Goal: Task Accomplishment & Management: Manage account settings

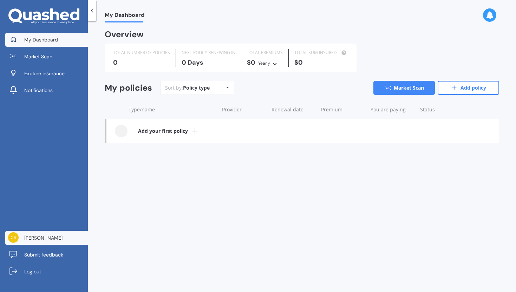
click at [26, 240] on span "[PERSON_NAME]" at bounding box center [43, 237] width 38 height 7
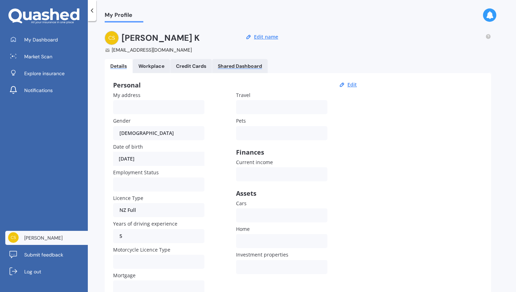
click at [249, 69] on div "Shared Dashboard" at bounding box center [240, 66] width 44 height 6
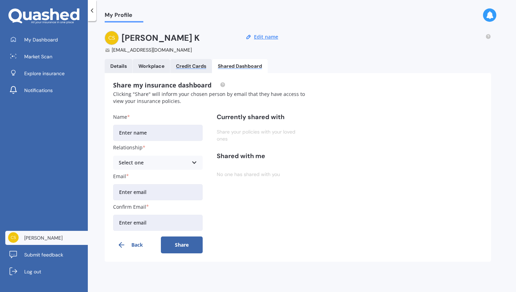
click at [196, 63] on div "Credit Cards" at bounding box center [191, 66] width 30 height 6
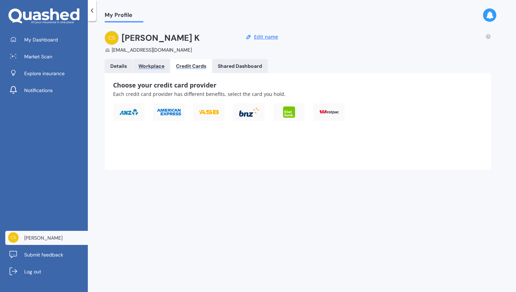
click at [154, 63] on div "Workplace" at bounding box center [152, 66] width 26 height 6
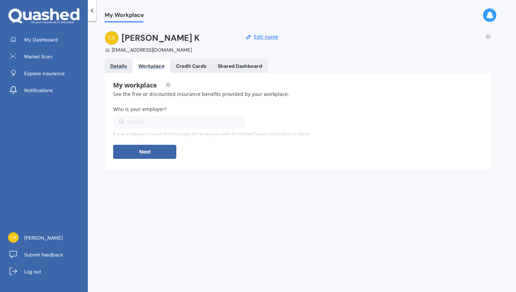
click at [114, 66] on div "Details" at bounding box center [118, 66] width 17 height 6
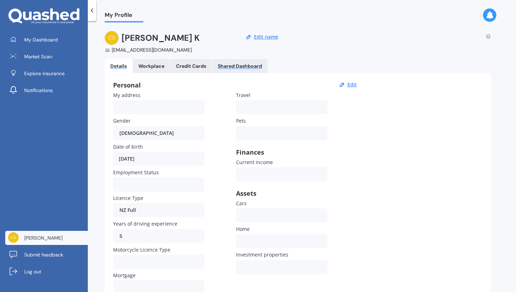
click at [247, 67] on div "Shared Dashboard" at bounding box center [240, 66] width 44 height 6
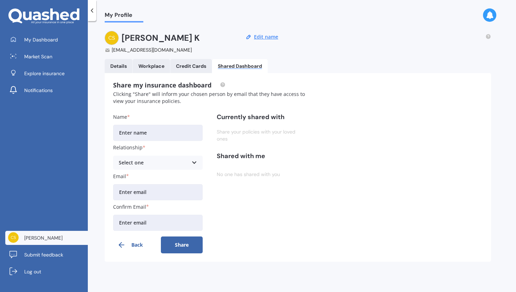
click at [491, 15] on icon at bounding box center [490, 15] width 8 height 8
click at [344, 53] on div "[PERSON_NAME] [EMAIL_ADDRESS][DOMAIN_NAME] Edit name" at bounding box center [298, 42] width 387 height 22
click at [94, 16] on div at bounding box center [92, 10] width 8 height 21
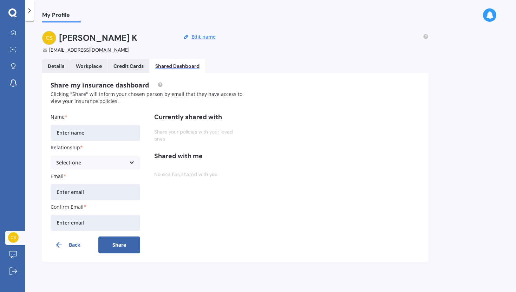
click at [28, 14] on div at bounding box center [29, 10] width 8 height 21
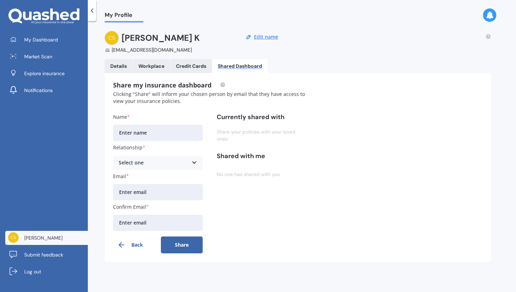
click at [137, 243] on button "Back" at bounding box center [134, 245] width 42 height 17
click at [136, 247] on button "Back" at bounding box center [134, 245] width 42 height 17
click at [119, 64] on div "Details" at bounding box center [118, 66] width 17 height 6
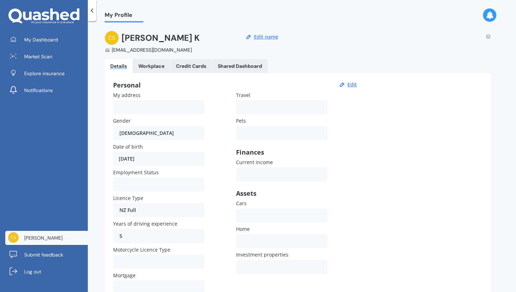
click at [124, 131] on div "[DEMOGRAPHIC_DATA] [DEMOGRAPHIC_DATA] [DEMOGRAPHIC_DATA]" at bounding box center [158, 133] width 91 height 14
click at [353, 84] on button "Edit" at bounding box center [353, 85] width 14 height 6
select select "12"
select select "1986"
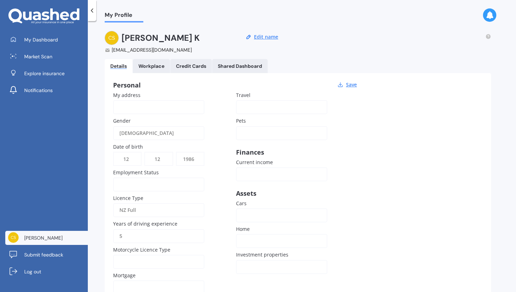
scroll to position [36, 0]
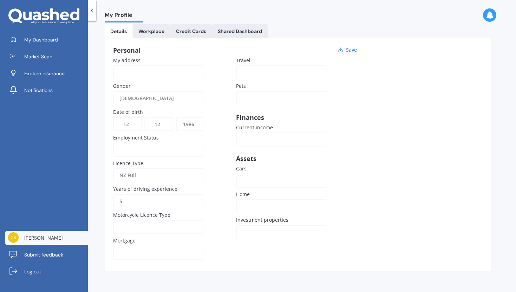
click at [128, 98] on div "[DEMOGRAPHIC_DATA]" at bounding box center [155, 98] width 70 height 14
click at [158, 78] on input "My address" at bounding box center [158, 72] width 91 height 14
click at [130, 98] on div "[DEMOGRAPHIC_DATA]" at bounding box center [155, 98] width 70 height 14
click at [170, 89] on div "Gender [DEMOGRAPHIC_DATA] [DEMOGRAPHIC_DATA] [DEMOGRAPHIC_DATA]" at bounding box center [158, 93] width 91 height 23
click at [166, 124] on select "MM 01 02 03 04 05 06 07 08 09 10 11 12" at bounding box center [158, 124] width 27 height 13
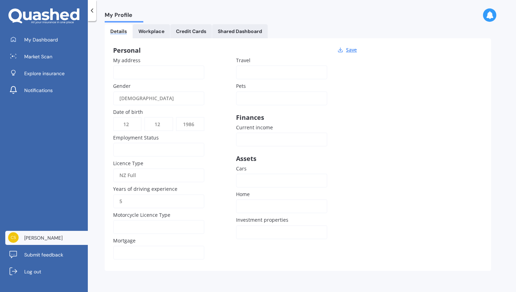
select select "01"
click at [145, 118] on select "MM 01 02 03 04 05 06 07 08 09 10 11 12" at bounding box center [158, 124] width 27 height 13
click at [130, 125] on select "DD 01 02 03 04 05 06 07 08 09 10 11 12 13 14 15 16 17 18 19 20 21 22 23 24 25 2…" at bounding box center [127, 124] width 27 height 13
select select "01"
click at [114, 118] on select "DD 01 02 03 04 05 06 07 08 09 10 11 12 13 14 15 16 17 18 19 20 21 22 23 24 25 2…" at bounding box center [127, 124] width 27 height 13
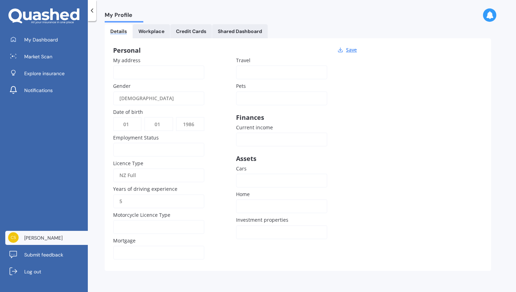
click at [187, 122] on select "YYYY 2009 2008 2007 2006 2005 2004 2003 2002 2001 2000 1999 1998 1997 1996 1995…" at bounding box center [190, 124] width 27 height 13
select select "2004"
click at [177, 118] on select "YYYY 2009 2008 2007 2006 2005 2004 2003 2002 2001 2000 1999 1998 1997 1996 1995…" at bounding box center [190, 124] width 27 height 13
click at [150, 204] on input "5" at bounding box center [158, 201] width 91 height 14
click at [138, 177] on div "NZ Full" at bounding box center [155, 175] width 70 height 14
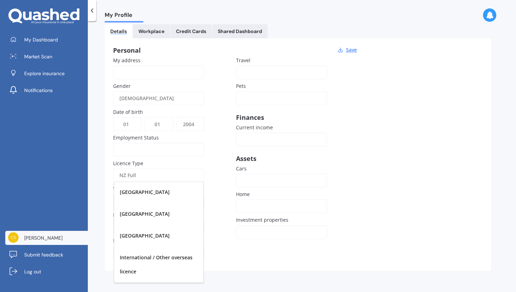
scroll to position [0, 0]
click at [172, 175] on div "NZ Full" at bounding box center [155, 175] width 70 height 14
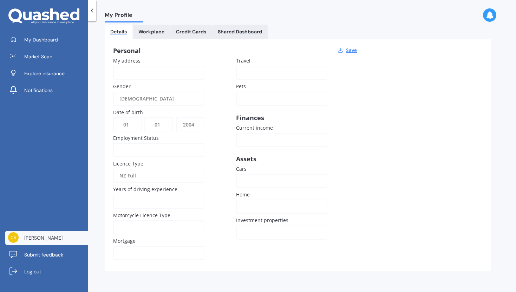
scroll to position [32, 0]
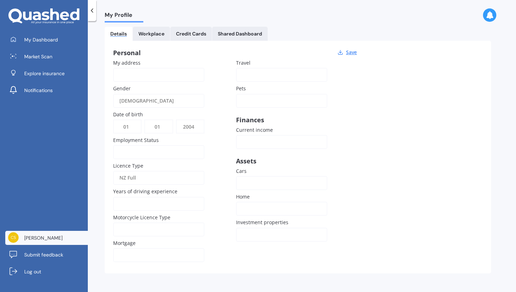
click at [155, 29] on link "Workplace" at bounding box center [151, 34] width 37 height 14
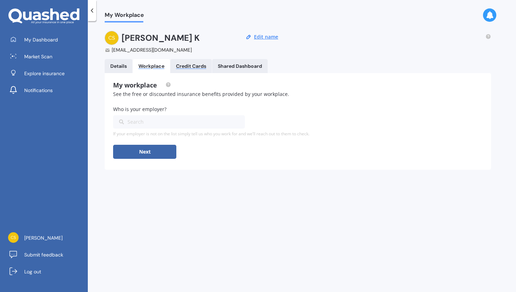
click at [185, 64] on div "Credit Cards" at bounding box center [191, 66] width 30 height 6
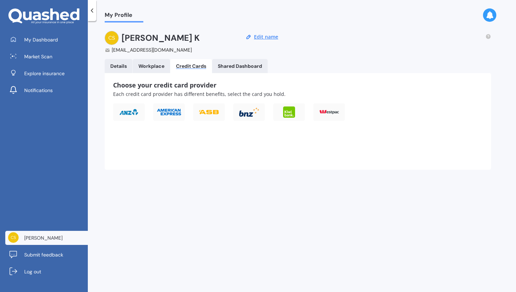
click at [249, 63] on Dashboard "Shared Dashboard" at bounding box center [240, 66] width 56 height 14
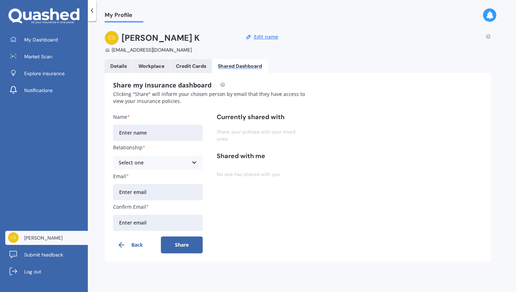
click at [117, 72] on link "Details" at bounding box center [119, 66] width 28 height 14
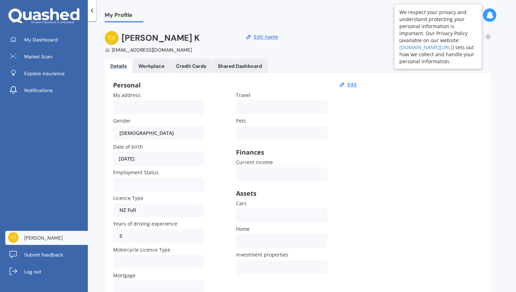
click at [488, 37] on circle at bounding box center [488, 36] width 5 height 5
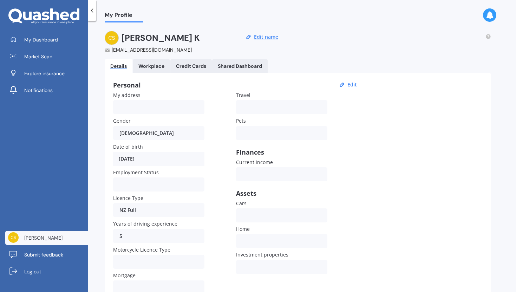
click at [31, 139] on div "My Dashboard Market Scan Explore insurance Notifications [PERSON_NAME] Submit f…" at bounding box center [44, 162] width 88 height 259
click at [496, 10] on div at bounding box center [494, 15] width 22 height 14
click at [489, 15] on icon at bounding box center [490, 15] width 8 height 8
click at [417, 51] on div "ZAA911" at bounding box center [421, 53] width 15 height 5
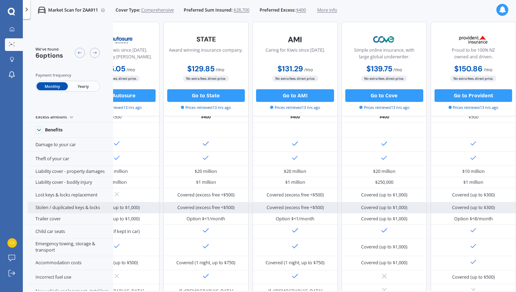
scroll to position [0, 146]
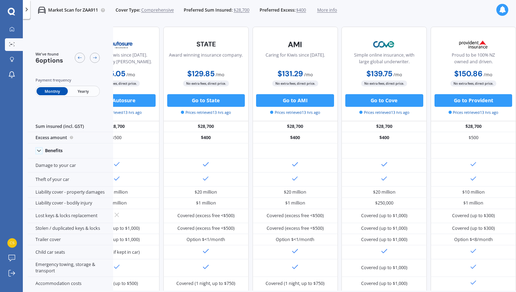
click at [332, 11] on span "More info" at bounding box center [327, 10] width 20 height 6
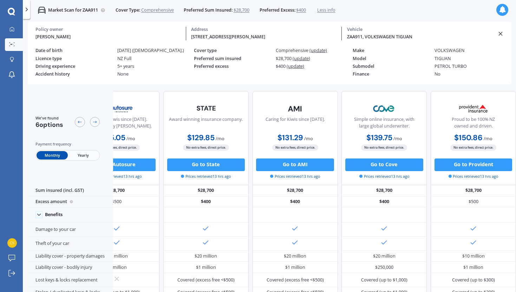
click at [502, 32] on line at bounding box center [500, 33] width 3 height 3
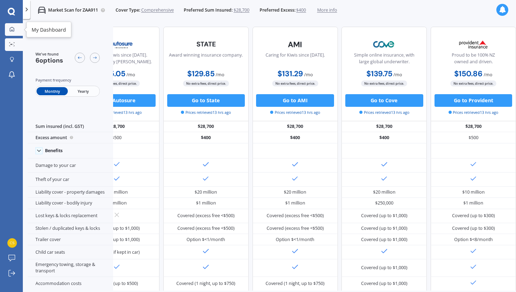
click at [14, 30] on icon at bounding box center [12, 29] width 5 height 5
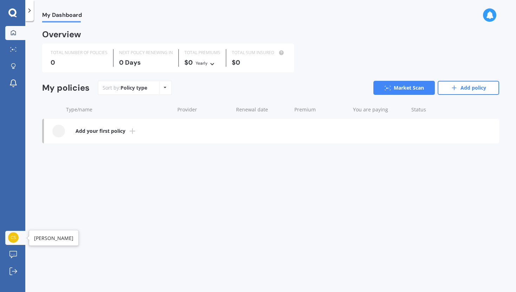
click at [15, 237] on img at bounding box center [13, 237] width 11 height 11
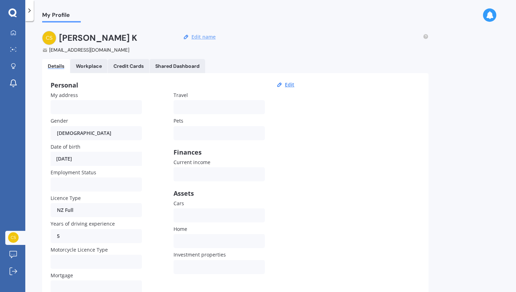
click at [197, 38] on button "Edit name" at bounding box center [203, 37] width 28 height 6
click at [80, 37] on input "[PERSON_NAME]" at bounding box center [89, 38] width 60 height 14
type input "A"
click at [259, 45] on div "A K [EMAIL_ADDRESS][DOMAIN_NAME] Save" at bounding box center [235, 42] width 387 height 22
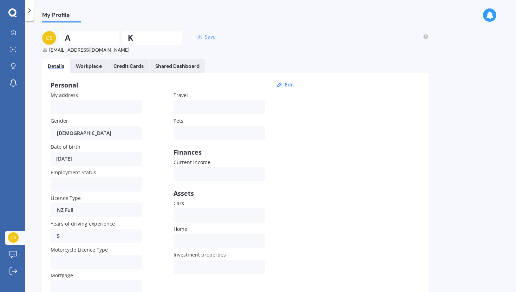
click at [208, 36] on button "Save" at bounding box center [210, 37] width 15 height 6
click at [86, 50] on div "[EMAIL_ADDRESS][DOMAIN_NAME]" at bounding box center [105, 49] width 127 height 7
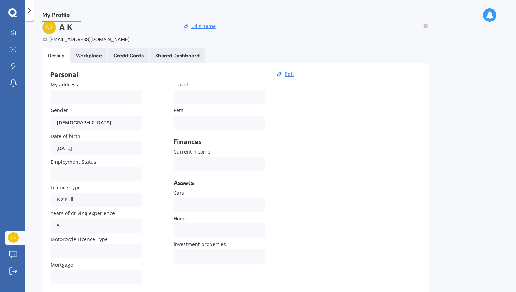
scroll to position [10, 0]
click at [98, 148] on div "[DATE]" at bounding box center [96, 149] width 91 height 14
click at [61, 149] on div "[DATE]" at bounding box center [96, 149] width 91 height 14
click at [287, 74] on button "Edit" at bounding box center [290, 74] width 14 height 6
select select "12"
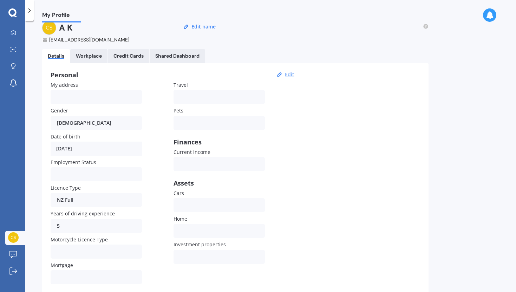
select select "12"
select select "1986"
click at [61, 152] on select "DD 01 02 03 04 05 06 07 08 09 10 11 12 13 14 15 16 17 18 19 20 21 22 23 24 25 2…" at bounding box center [64, 148] width 27 height 13
select select "01"
click at [51, 143] on select "DD 01 02 03 04 05 06 07 08 09 10 11 12 13 14 15 16 17 18 19 20 21 22 23 24 25 2…" at bounding box center [64, 148] width 27 height 13
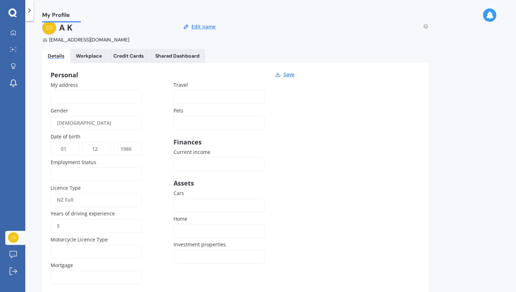
click at [96, 148] on select "MM 01 02 03 04 05 06 07 08 09 10 11 12" at bounding box center [96, 148] width 27 height 13
select select "01"
click at [83, 143] on select "MM 01 02 03 04 05 06 07 08 09 10 11 12" at bounding box center [96, 148] width 27 height 13
click at [124, 149] on select "YYYY 2009 2008 2007 2006 2005 2004 2003 2002 2001 2000 1999 1998 1997 1996 1995…" at bounding box center [127, 148] width 27 height 13
select select "2000"
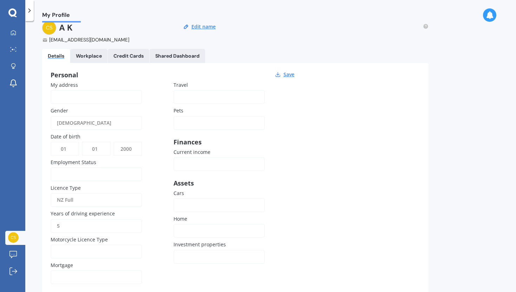
click at [114, 143] on select "YYYY 2009 2008 2007 2006 2005 2004 2003 2002 2001 2000 1999 1998 1997 1996 1995…" at bounding box center [127, 148] width 27 height 13
click at [77, 225] on input "5" at bounding box center [96, 226] width 91 height 14
click at [287, 73] on button "Save" at bounding box center [289, 74] width 15 height 6
click at [328, 143] on div "Personal Edit My address Gender [DEMOGRAPHIC_DATA] [DEMOGRAPHIC_DATA] [DEMOGRAP…" at bounding box center [235, 179] width 387 height 233
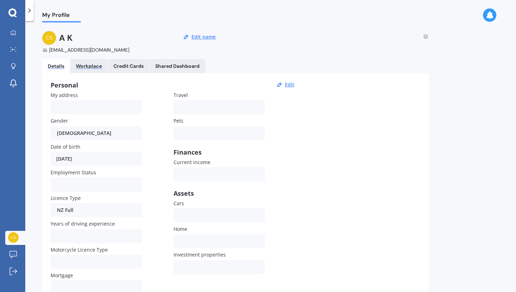
click at [95, 66] on div "Workplace" at bounding box center [89, 66] width 26 height 6
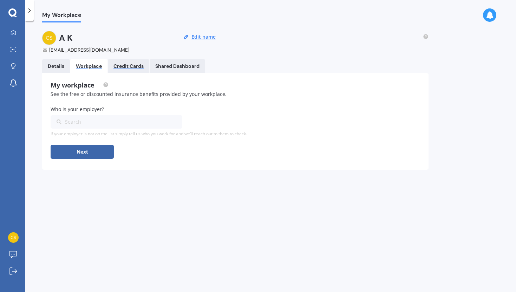
click at [124, 67] on div "Credit Cards" at bounding box center [129, 66] width 30 height 6
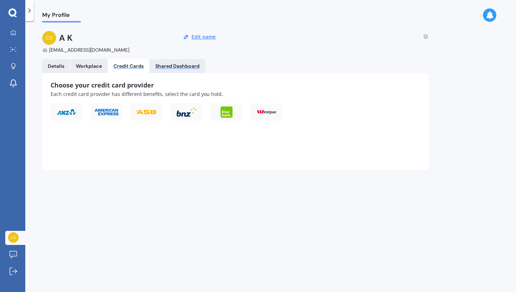
click at [172, 68] on div "Shared Dashboard" at bounding box center [177, 66] width 44 height 6
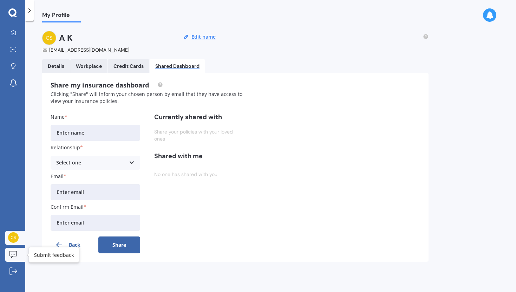
click at [16, 252] on icon at bounding box center [13, 254] width 8 height 7
click at [17, 82] on icon at bounding box center [13, 83] width 8 height 8
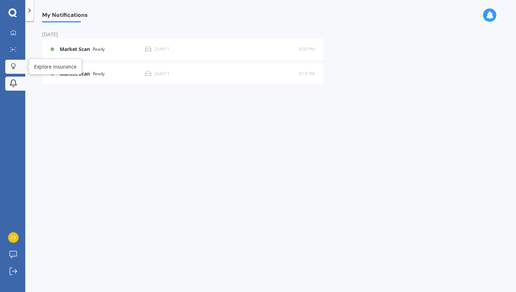
click at [15, 65] on icon at bounding box center [13, 65] width 4 height 4
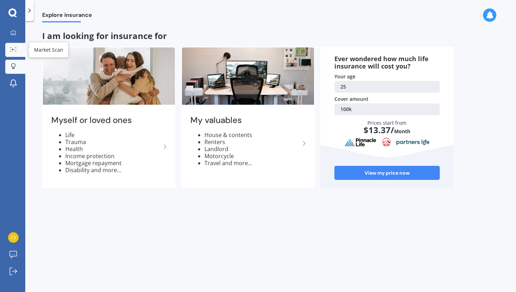
click at [15, 47] on icon at bounding box center [13, 49] width 6 height 5
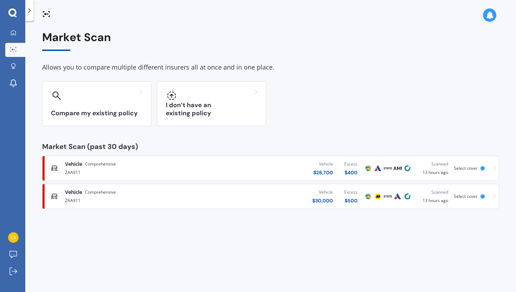
click at [496, 169] on icon at bounding box center [495, 168] width 3 height 5
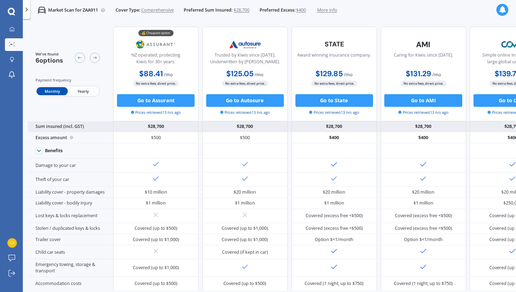
scroll to position [275, 0]
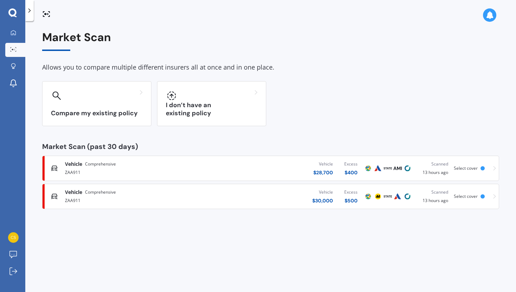
click at [104, 165] on span "Comprehensive" at bounding box center [100, 164] width 31 height 7
click at [11, 33] on icon at bounding box center [14, 33] width 6 height 6
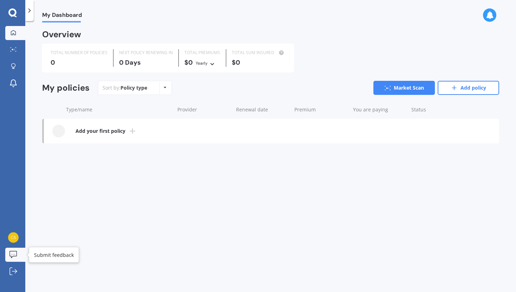
click at [20, 253] on link "Submit feedback" at bounding box center [15, 255] width 20 height 14
